Goal: Information Seeking & Learning: Learn about a topic

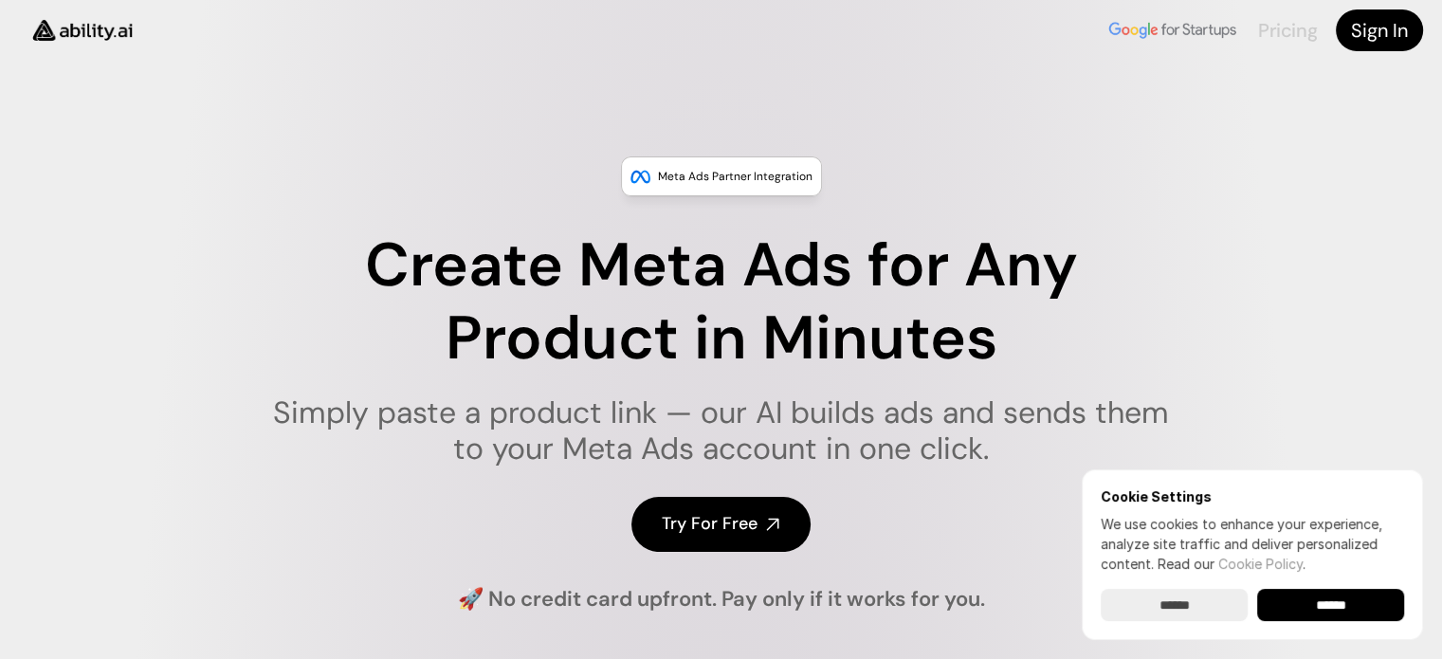
click at [1287, 25] on link "Pricing" at bounding box center [1287, 30] width 59 height 25
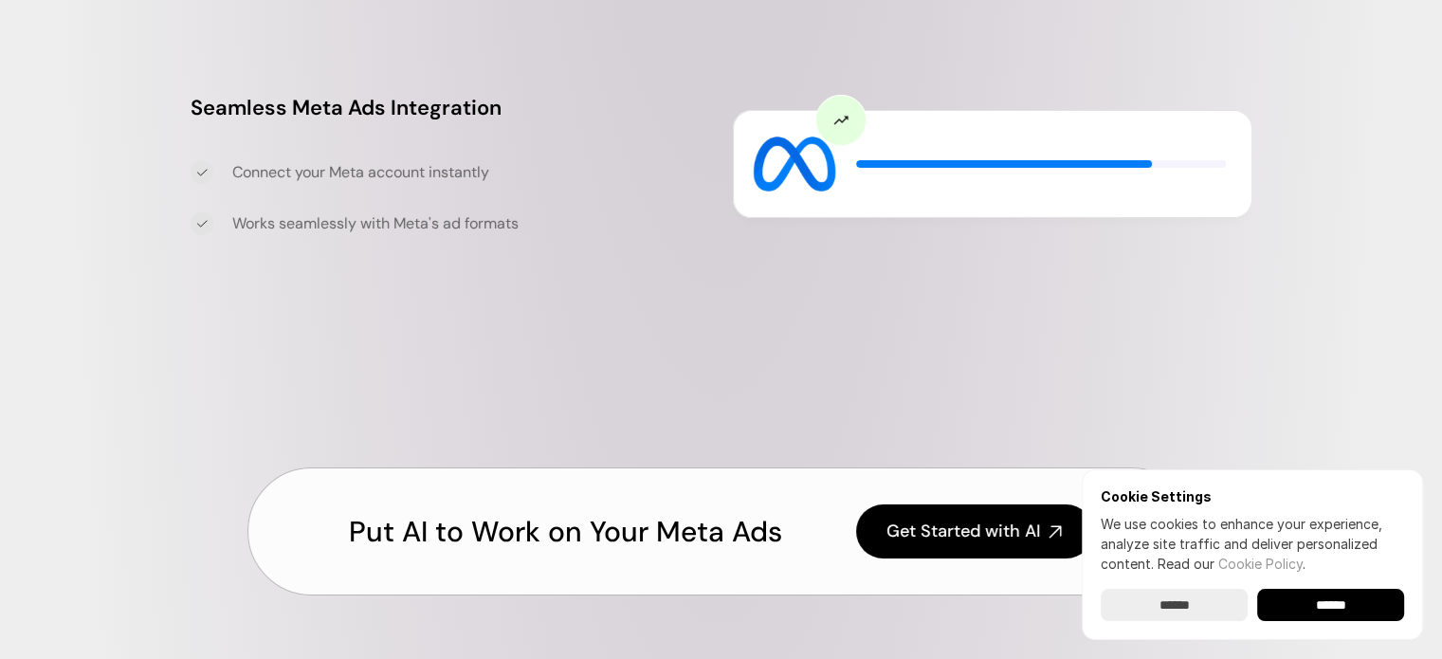
scroll to position [6386, 0]
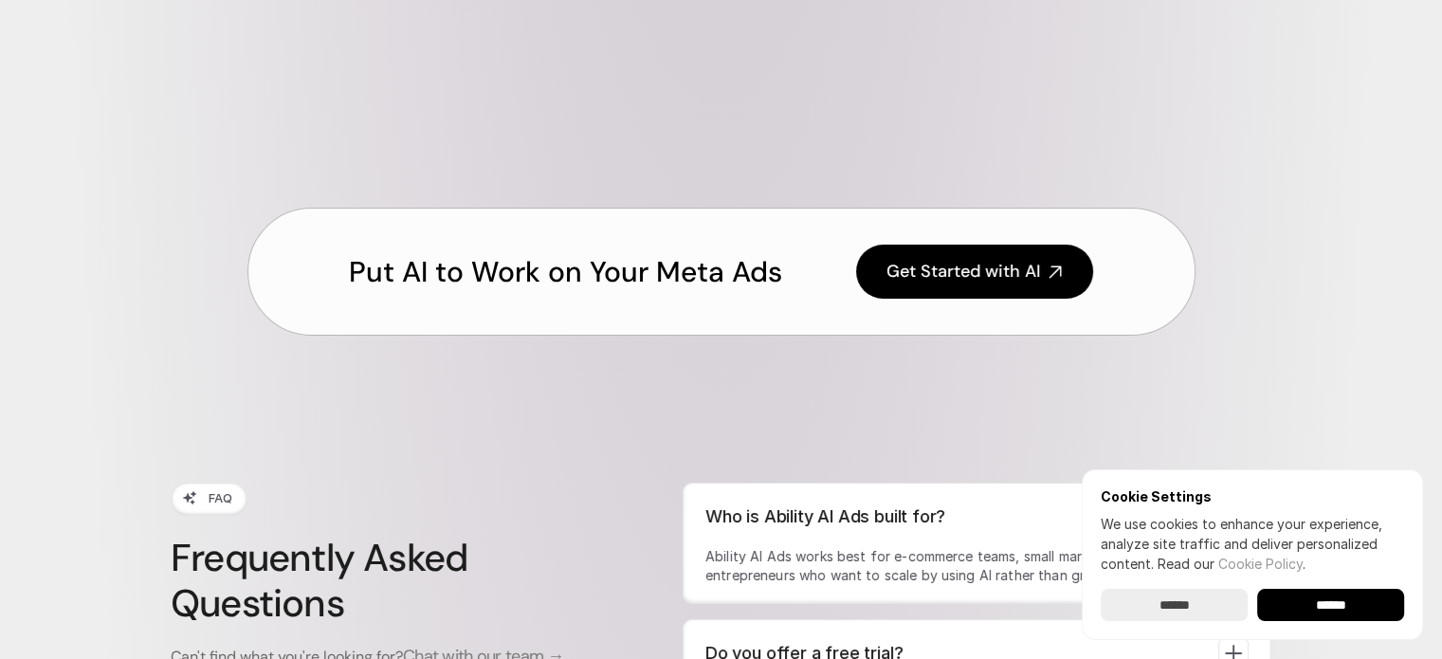
scroll to position [6670, 0]
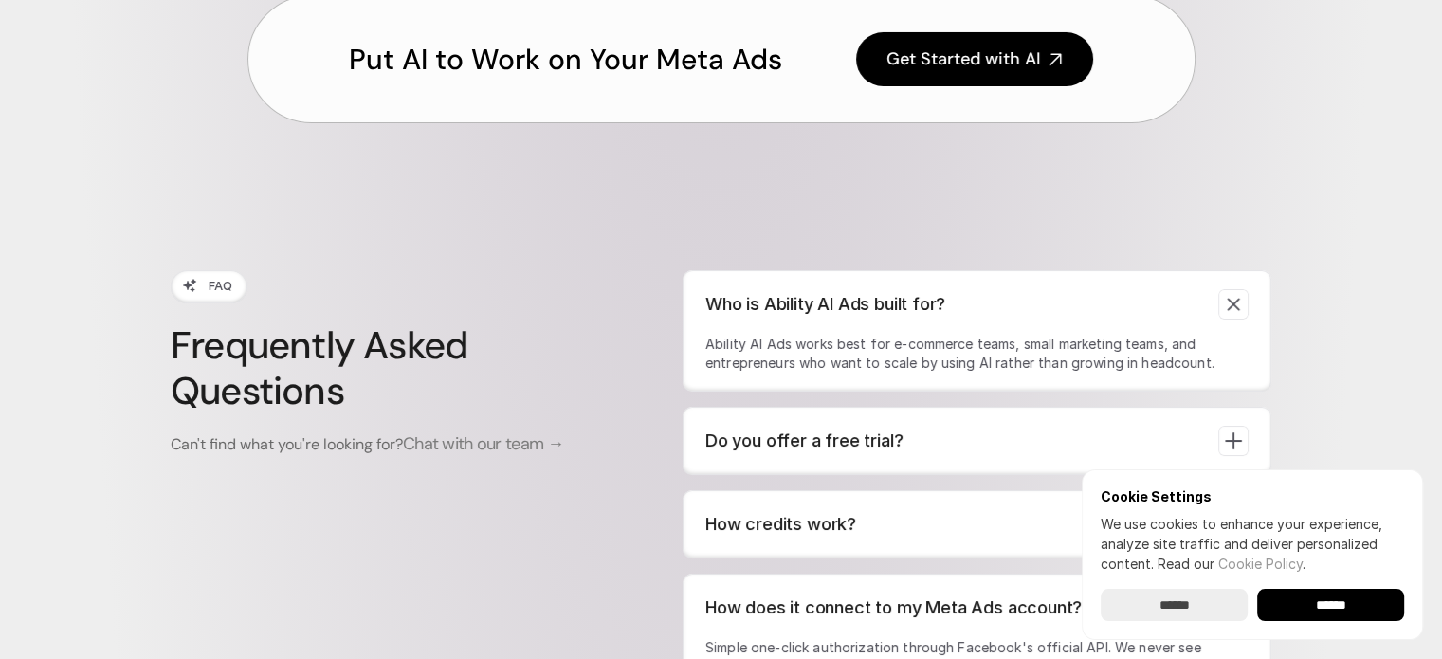
scroll to position [6860, 0]
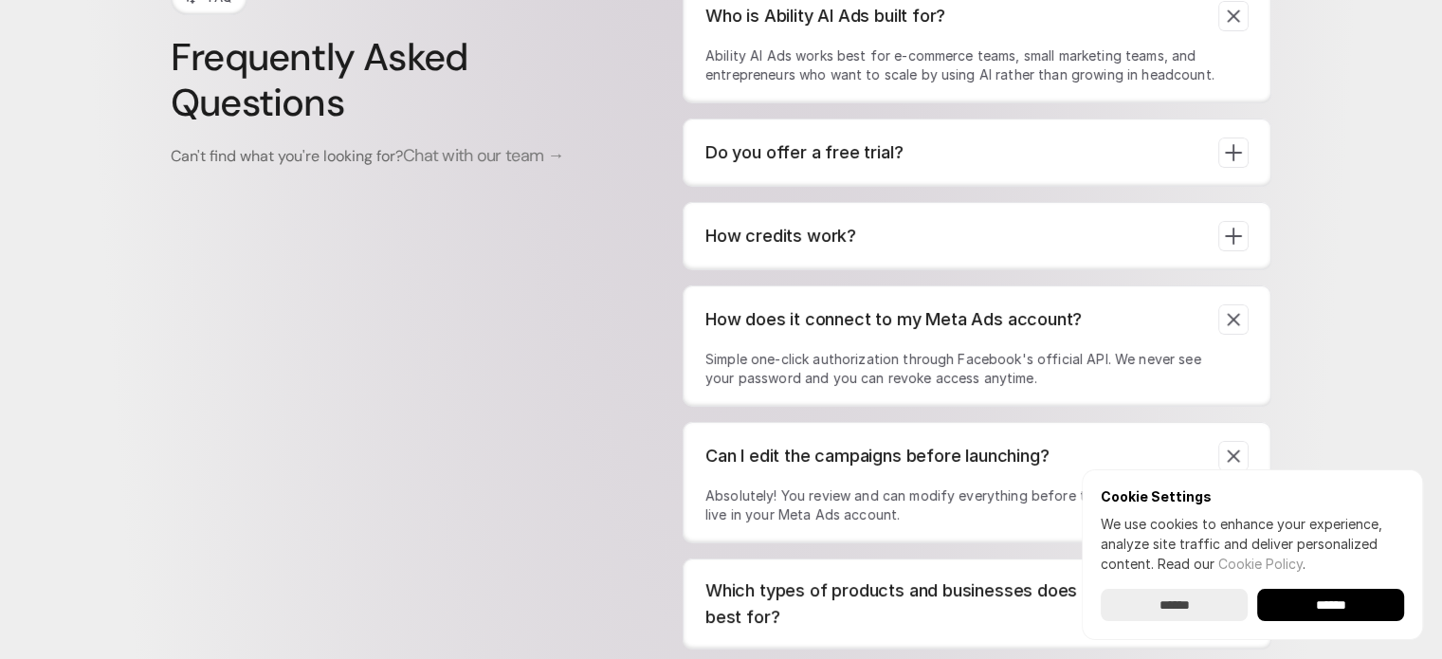
scroll to position [7144, 0]
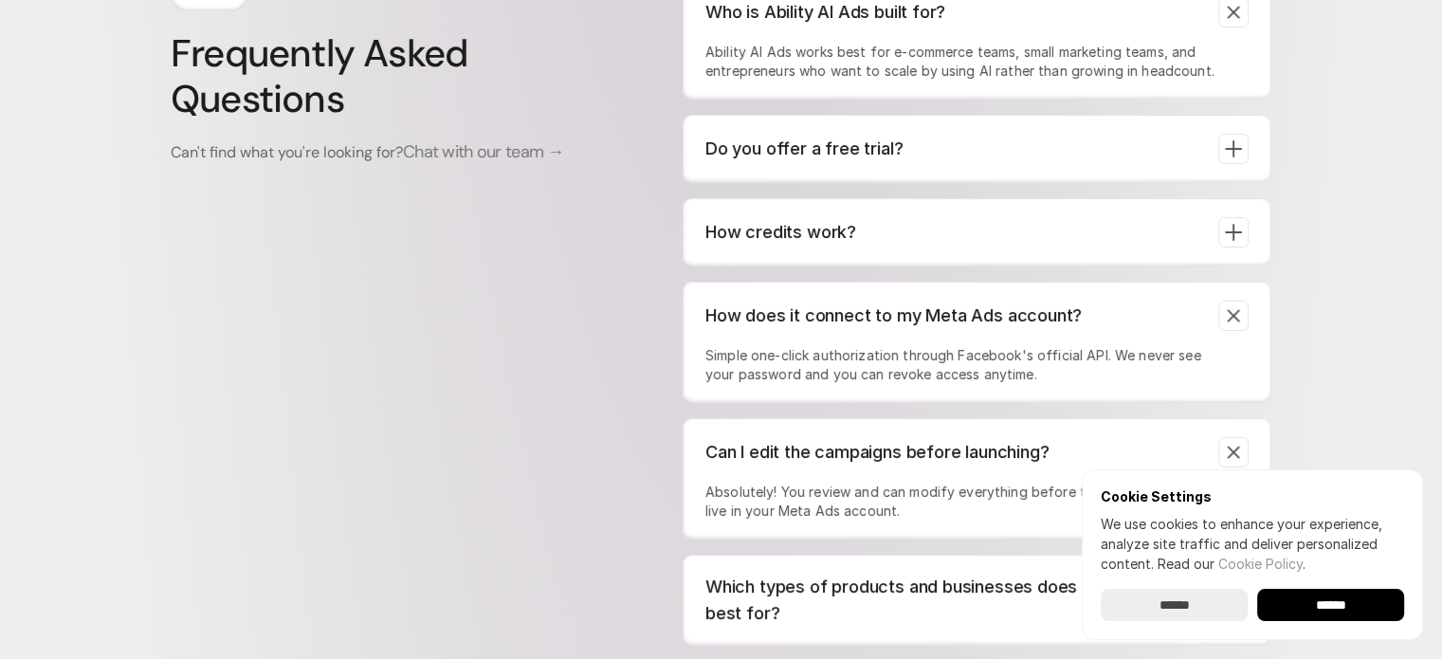
click at [1236, 587] on icon at bounding box center [1233, 600] width 27 height 27
click at [1236, 594] on icon at bounding box center [1233, 600] width 12 height 12
click at [1305, 604] on input "******" at bounding box center [1330, 605] width 147 height 32
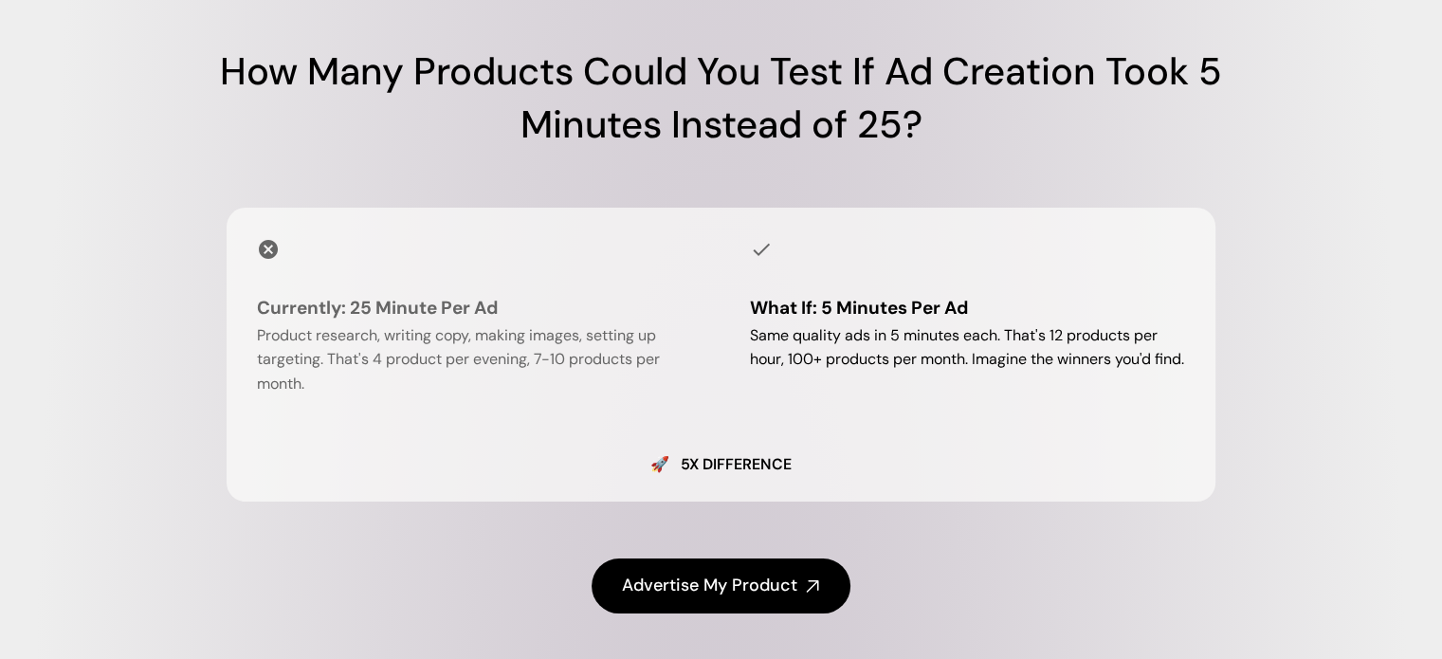
scroll to position [1706, 0]
